Goal: Task Accomplishment & Management: Use online tool/utility

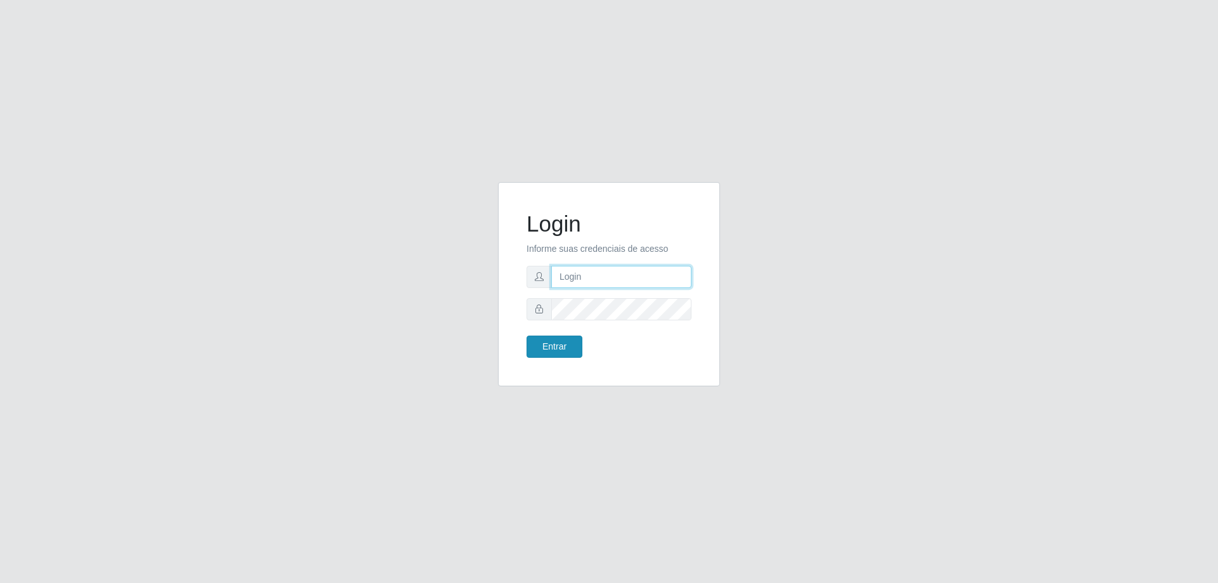
type input "[EMAIL_ADDRESS][DOMAIN_NAME]"
click at [568, 355] on button "Entrar" at bounding box center [555, 347] width 56 height 22
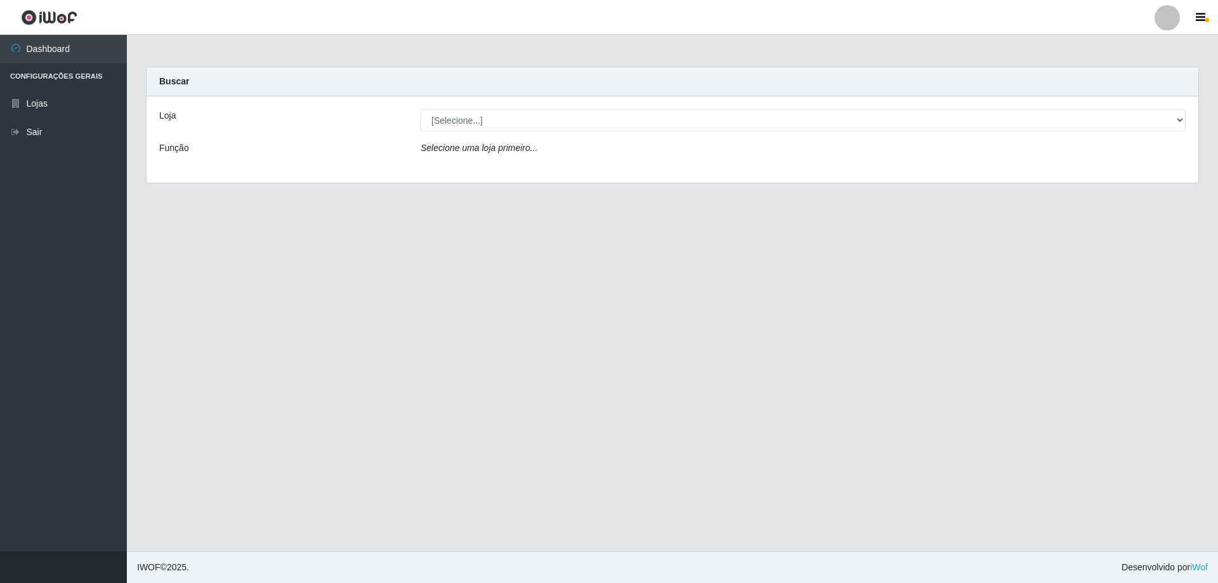
click at [228, 102] on div "Loja [Selecione...] SuperShow Bis - Avenida 6 Função Selecione uma loja primeir…" at bounding box center [673, 139] width 1052 height 86
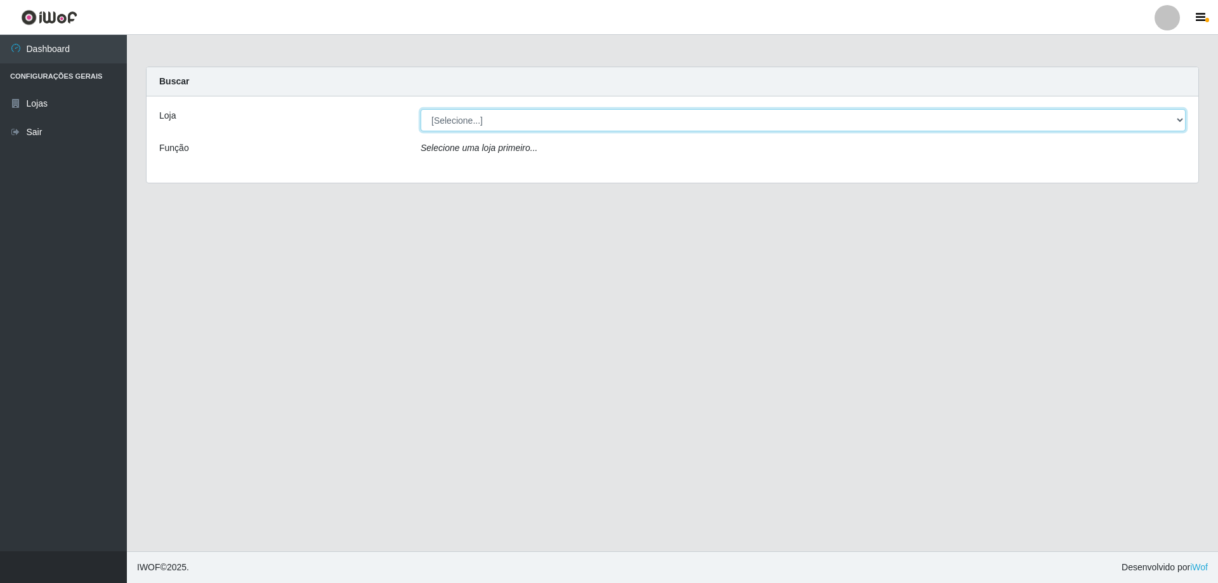
click at [476, 121] on select "[Selecione...] SuperShow Bis - [GEOGRAPHIC_DATA]" at bounding box center [803, 120] width 765 height 22
select select "59"
click at [421, 109] on select "[Selecione...] SuperShow Bis - [GEOGRAPHIC_DATA]" at bounding box center [803, 120] width 765 height 22
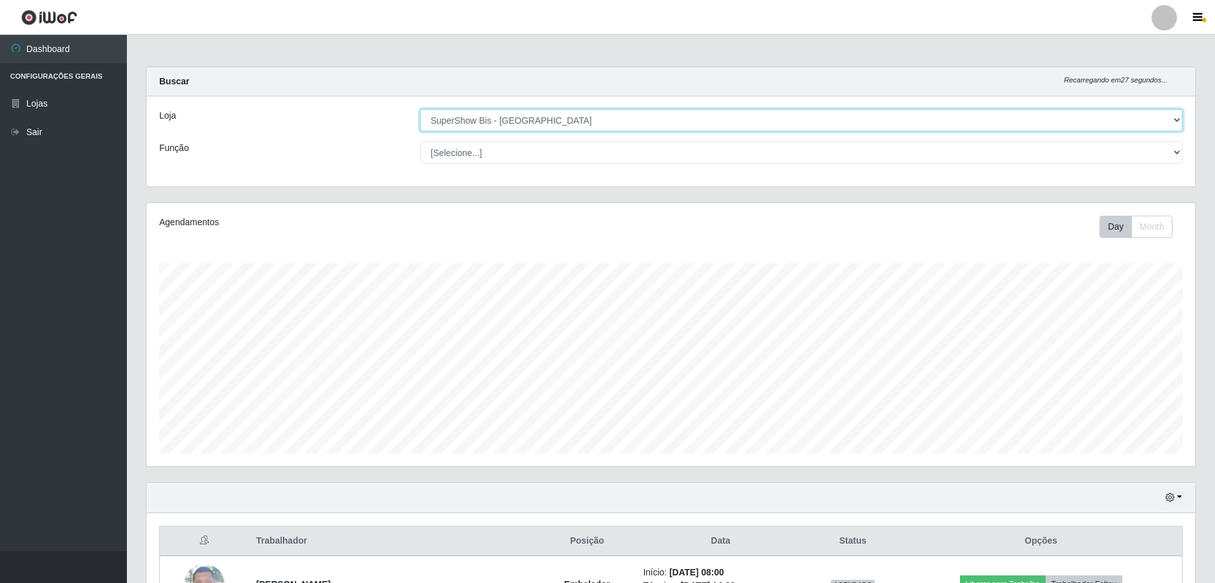
scroll to position [260, 0]
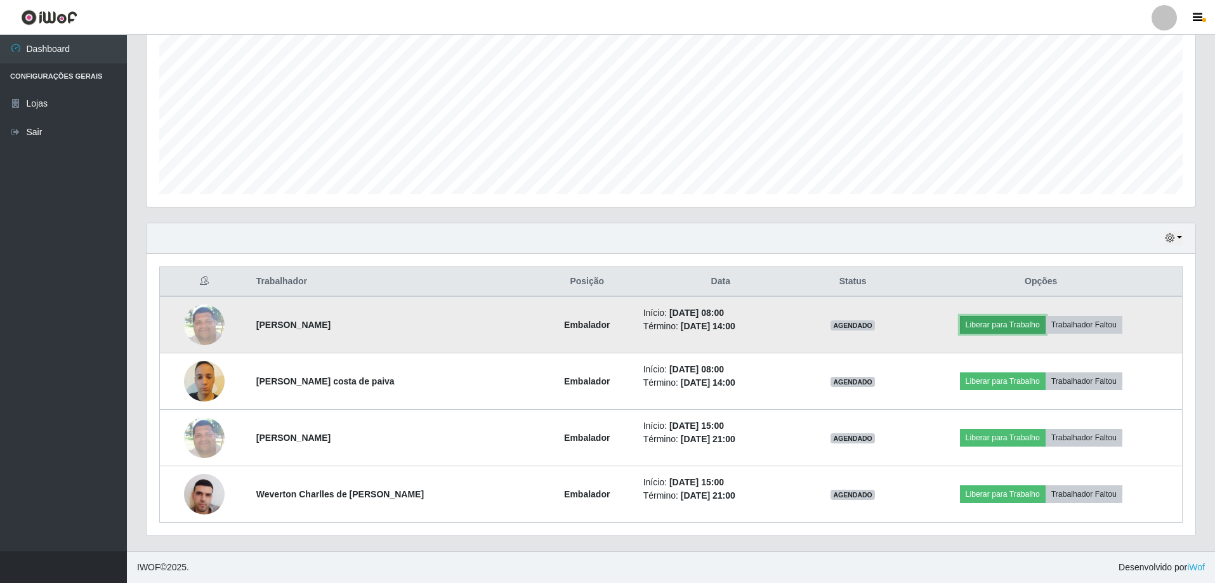
click at [983, 326] on button "Liberar para Trabalho" at bounding box center [1003, 325] width 86 height 18
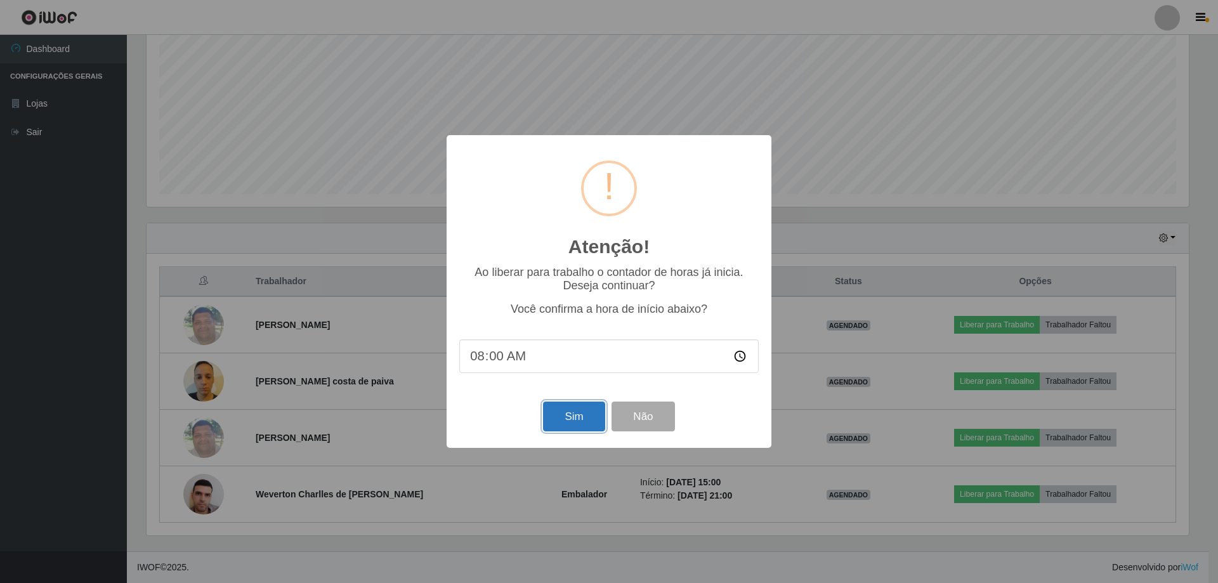
click at [595, 430] on button "Sim" at bounding box center [574, 417] width 62 height 30
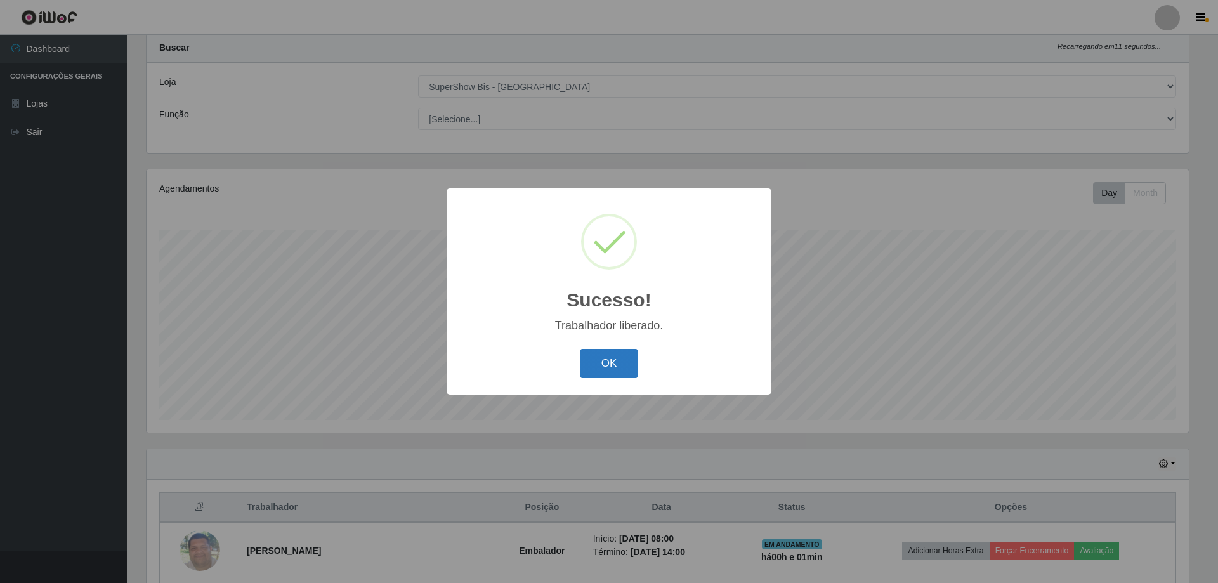
click at [619, 364] on button "OK" at bounding box center [609, 364] width 59 height 30
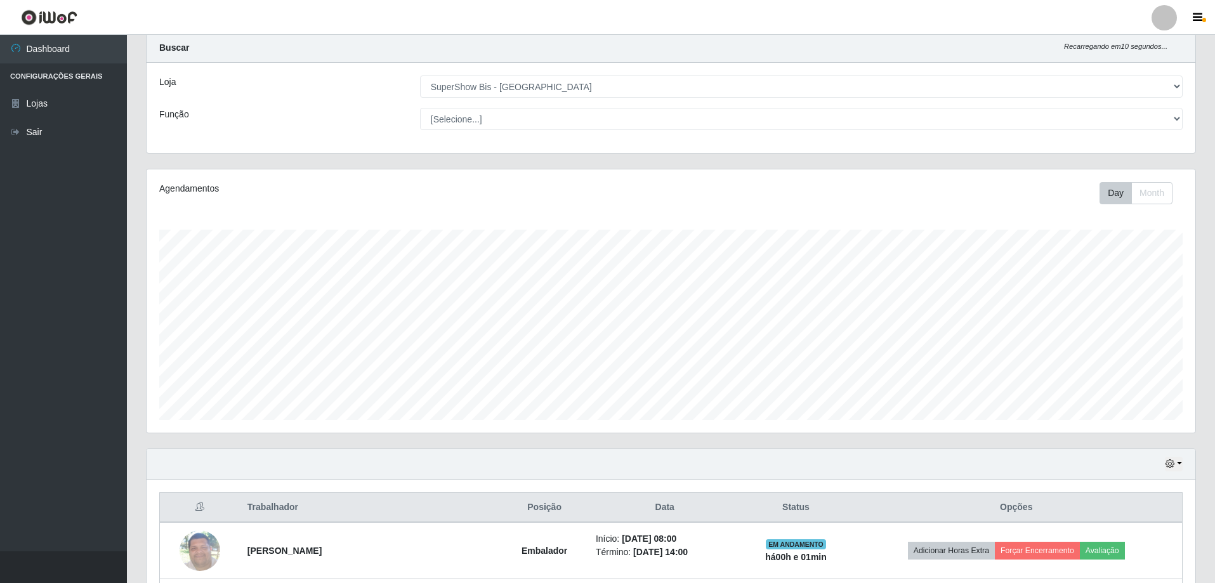
scroll to position [224, 0]
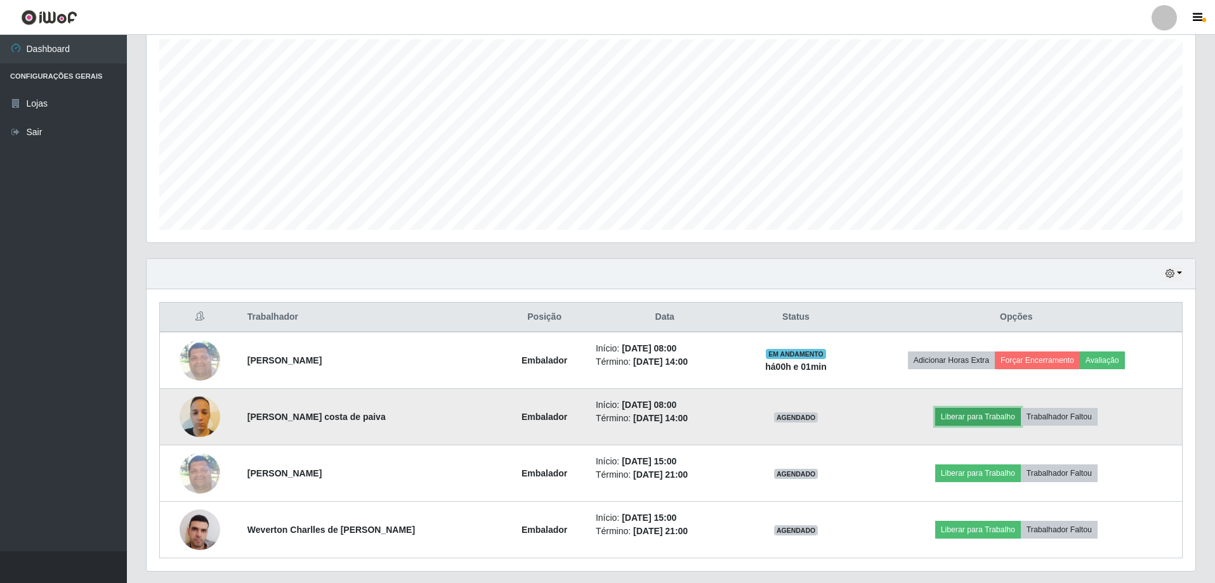
click at [958, 416] on button "Liberar para Trabalho" at bounding box center [978, 417] width 86 height 18
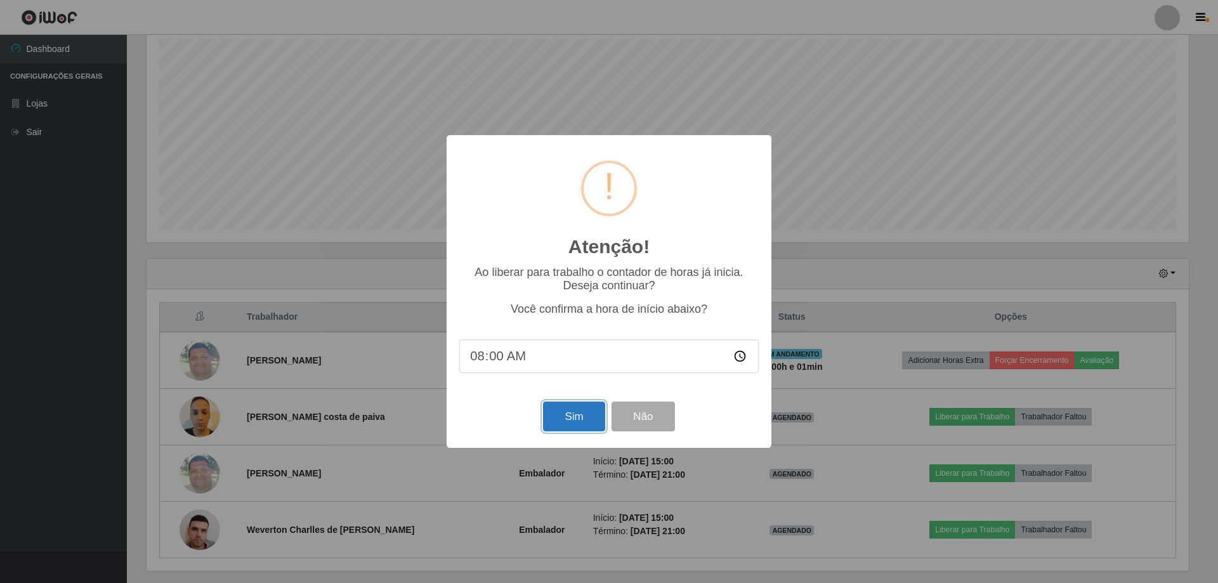
click at [587, 407] on button "Sim" at bounding box center [574, 417] width 62 height 30
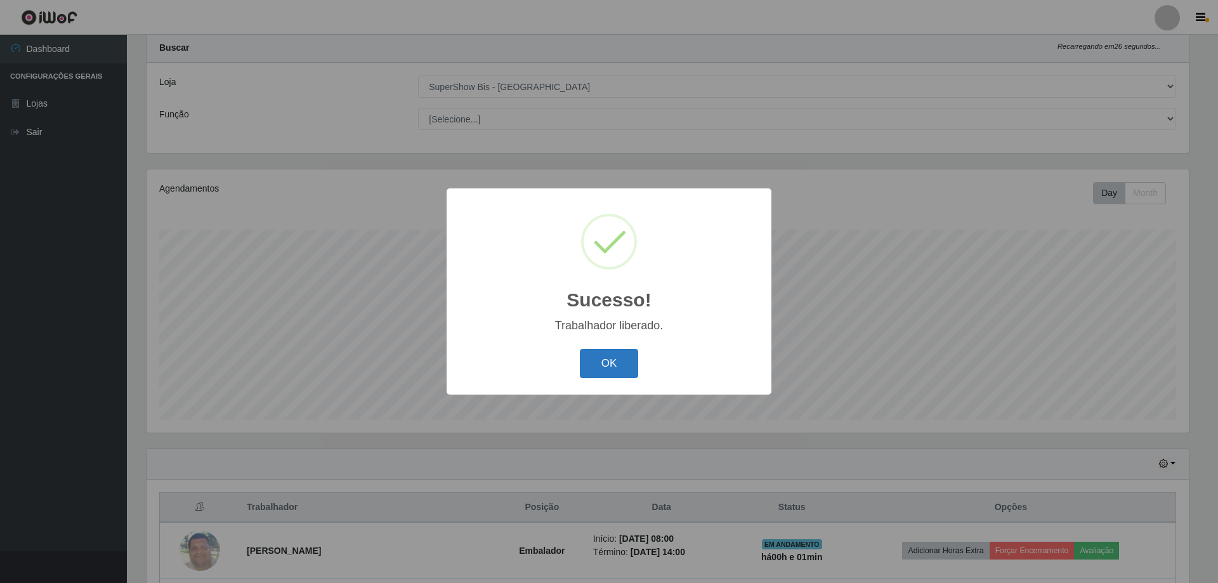
click at [614, 357] on button "OK" at bounding box center [609, 364] width 59 height 30
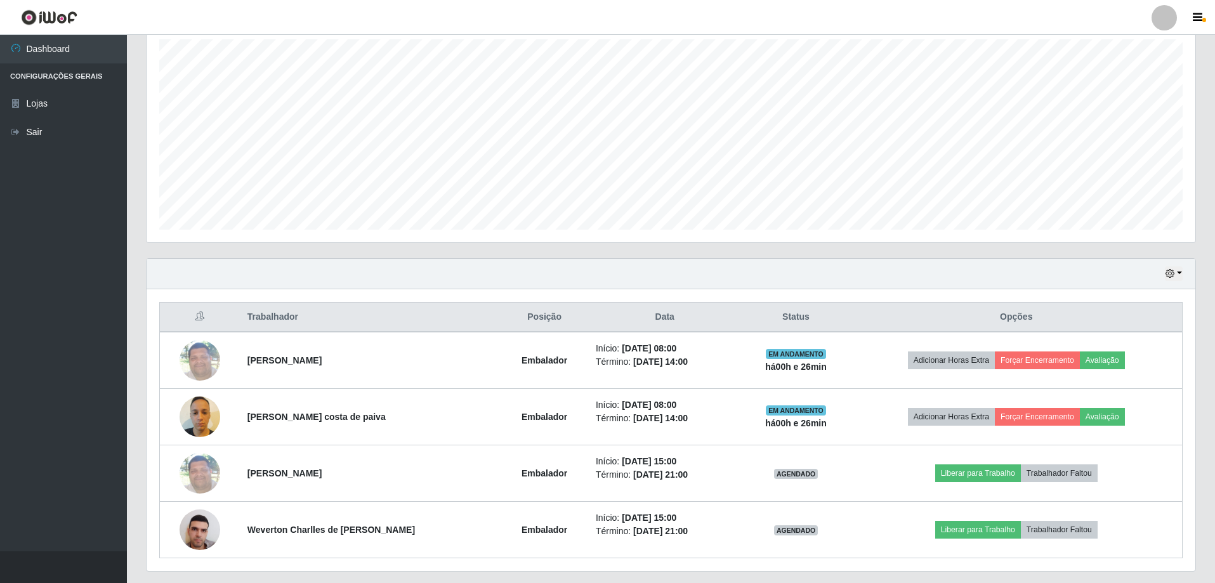
scroll to position [260, 0]
